Goal: Task Accomplishment & Management: Manage account settings

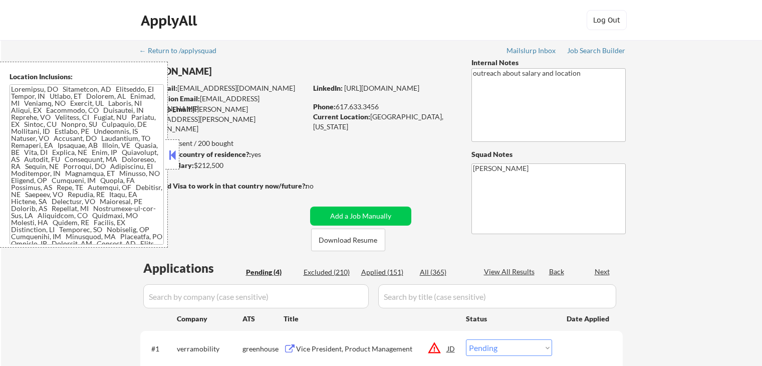
select select ""pending""
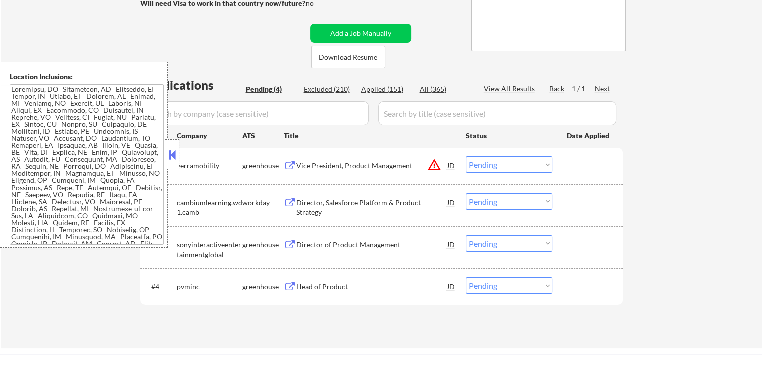
scroll to position [200, 0]
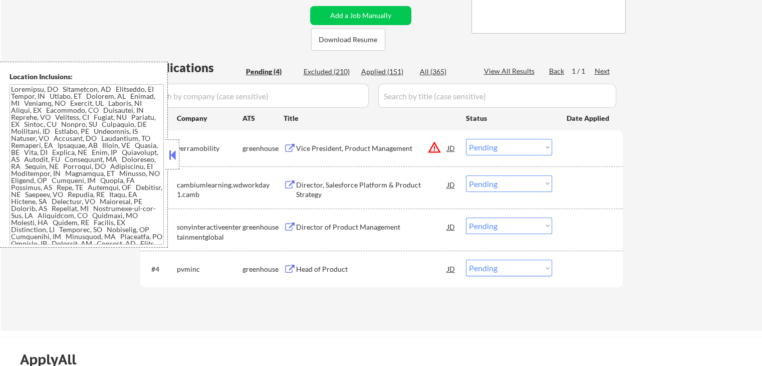
click at [285, 147] on button at bounding box center [290, 149] width 13 height 10
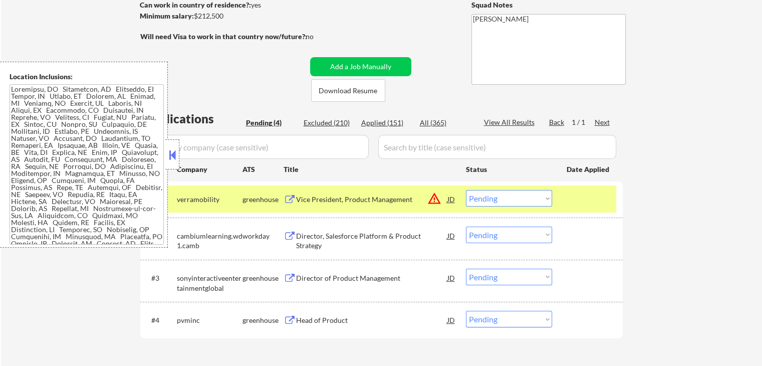
scroll to position [150, 0]
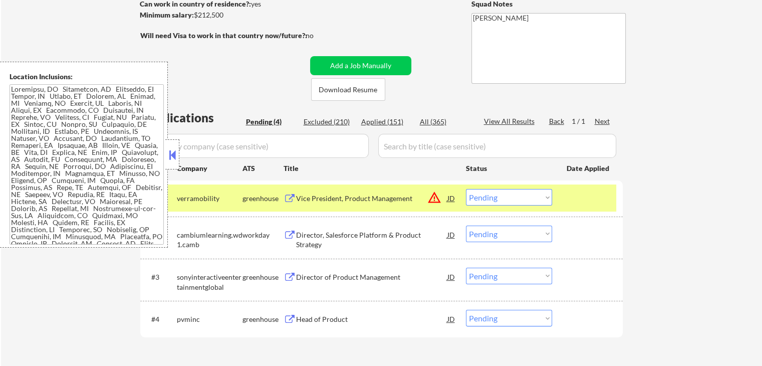
click at [524, 202] on select "Choose an option... Pending Applied Excluded (Questions) Excluded (Expired) Exc…" at bounding box center [509, 197] width 86 height 17
click at [466, 189] on select "Choose an option... Pending Applied Excluded (Questions) Excluded (Expired) Exc…" at bounding box center [509, 197] width 86 height 17
click at [293, 233] on button at bounding box center [290, 236] width 13 height 10
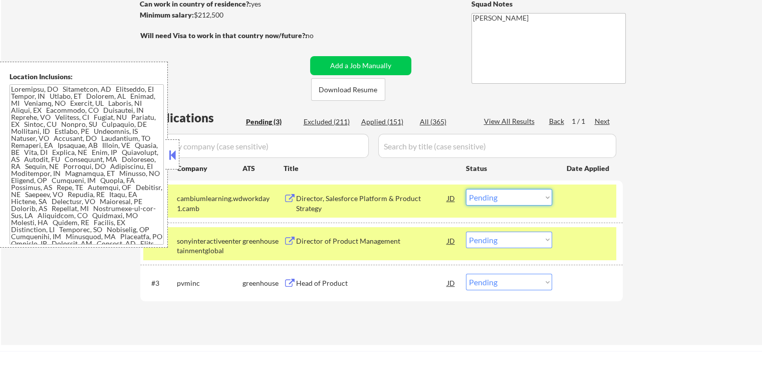
click at [502, 199] on select "Choose an option... Pending Applied Excluded (Questions) Excluded (Expired) Exc…" at bounding box center [509, 197] width 86 height 17
click at [466, 189] on select "Choose an option... Pending Applied Excluded (Questions) Excluded (Expired) Exc…" at bounding box center [509, 197] width 86 height 17
click at [289, 242] on button at bounding box center [290, 242] width 13 height 10
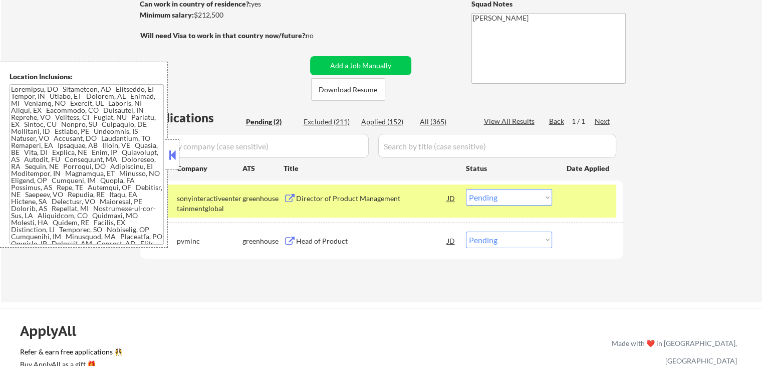
drag, startPoint x: 504, startPoint y: 198, endPoint x: 503, endPoint y: 204, distance: 6.1
click at [504, 198] on select "Choose an option... Pending Applied Excluded (Questions) Excluded (Expired) Exc…" at bounding box center [509, 197] width 86 height 17
click at [466, 189] on select "Choose an option... Pending Applied Excluded (Questions) Excluded (Expired) Exc…" at bounding box center [509, 197] width 86 height 17
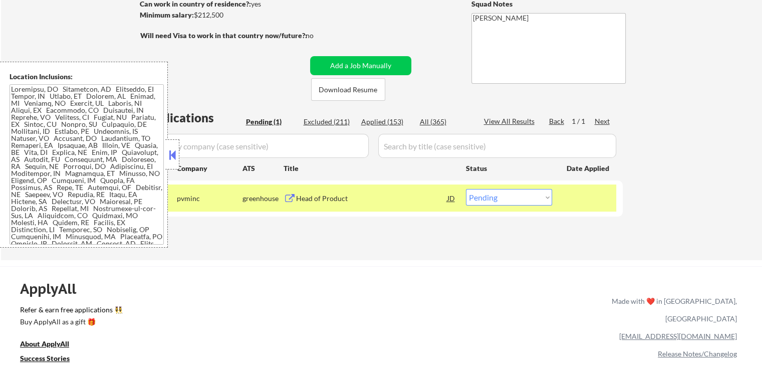
click at [289, 194] on button at bounding box center [290, 199] width 13 height 10
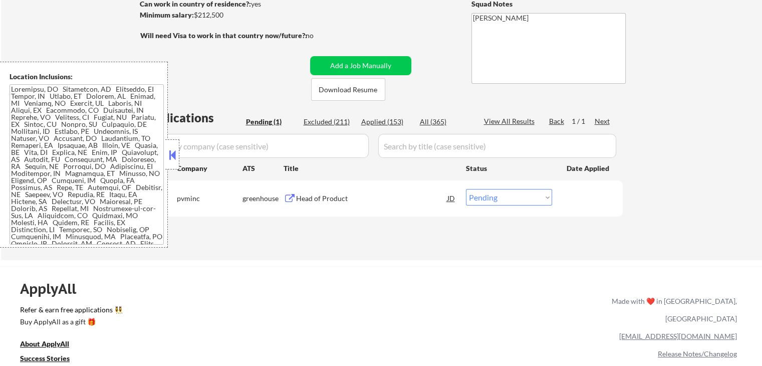
drag, startPoint x: 488, startPoint y: 197, endPoint x: 489, endPoint y: 205, distance: 7.6
click at [488, 198] on select "Choose an option... Pending Applied Excluded (Questions) Excluded (Expired) Exc…" at bounding box center [509, 197] width 86 height 17
select select ""applied""
click at [466, 189] on select "Choose an option... Pending Applied Excluded (Questions) Excluded (Expired) Exc…" at bounding box center [509, 197] width 86 height 17
